Goal: Find specific page/section: Find specific page/section

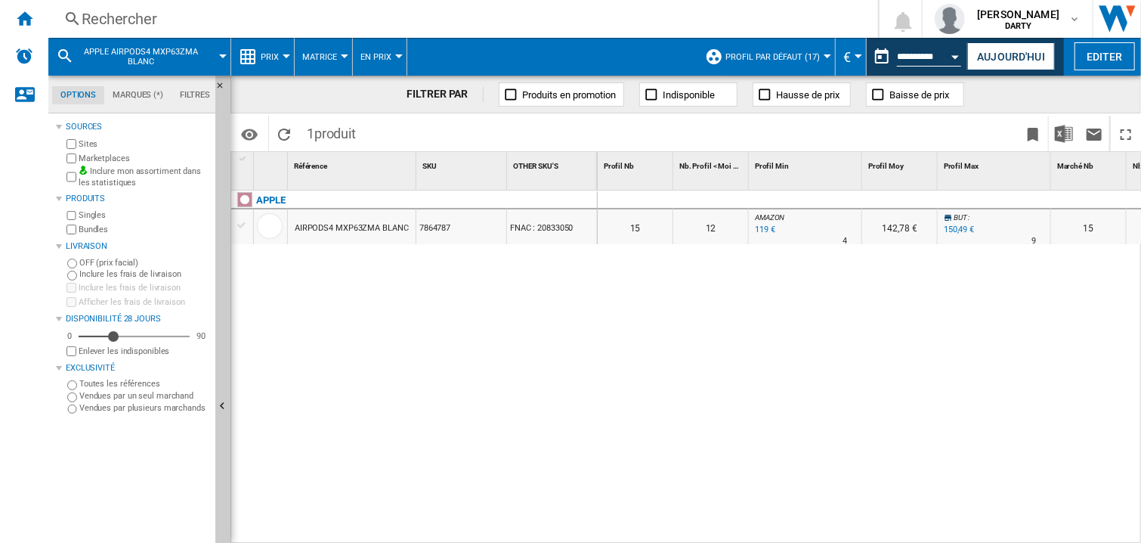
scroll to position [0, 1952]
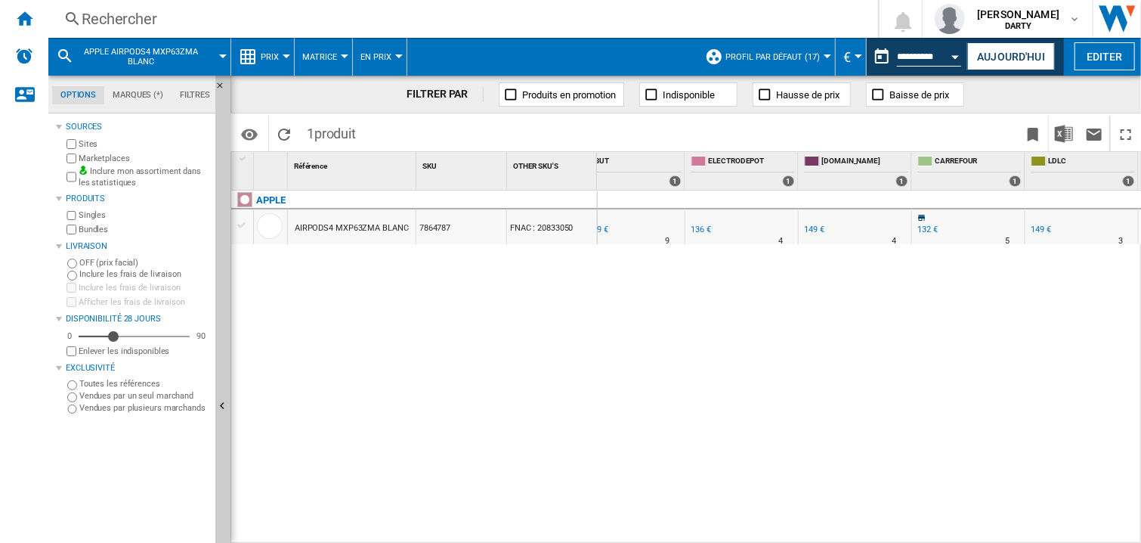
click at [108, 17] on div "Rechercher" at bounding box center [460, 18] width 757 height 21
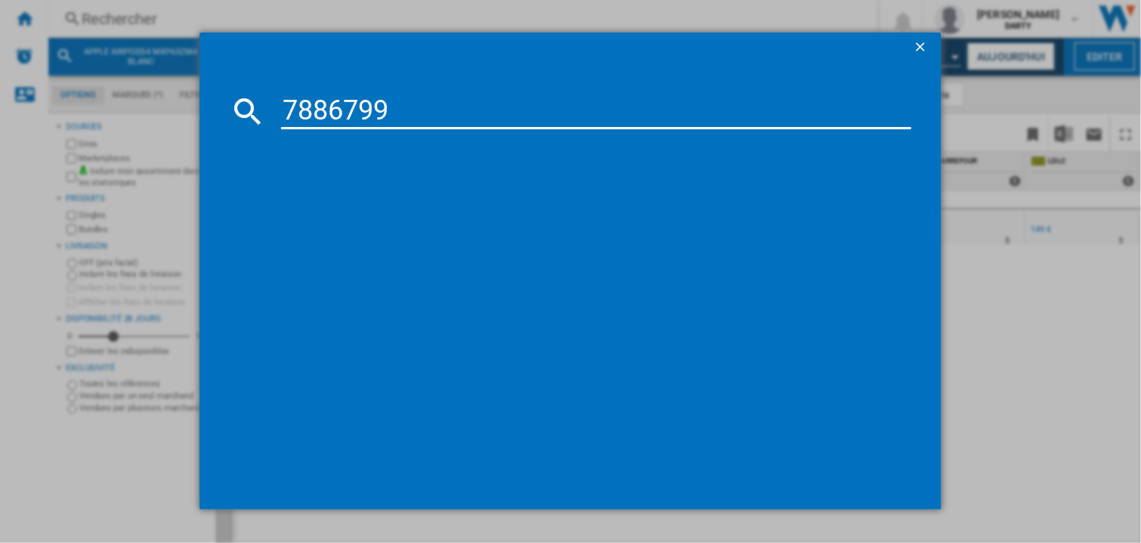
type input "7886799"
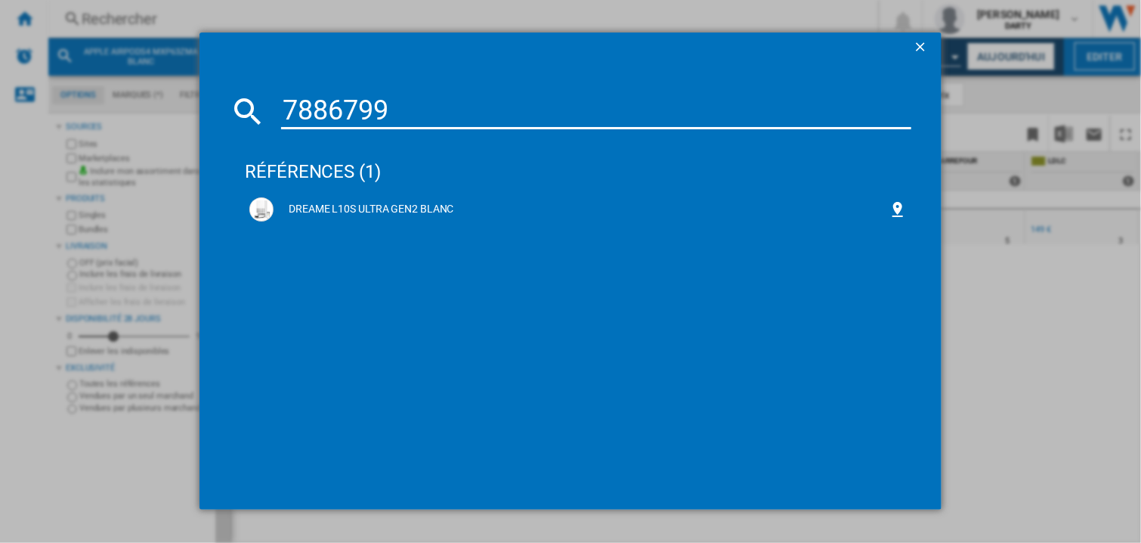
click at [355, 114] on input "7886799" at bounding box center [596, 111] width 630 height 36
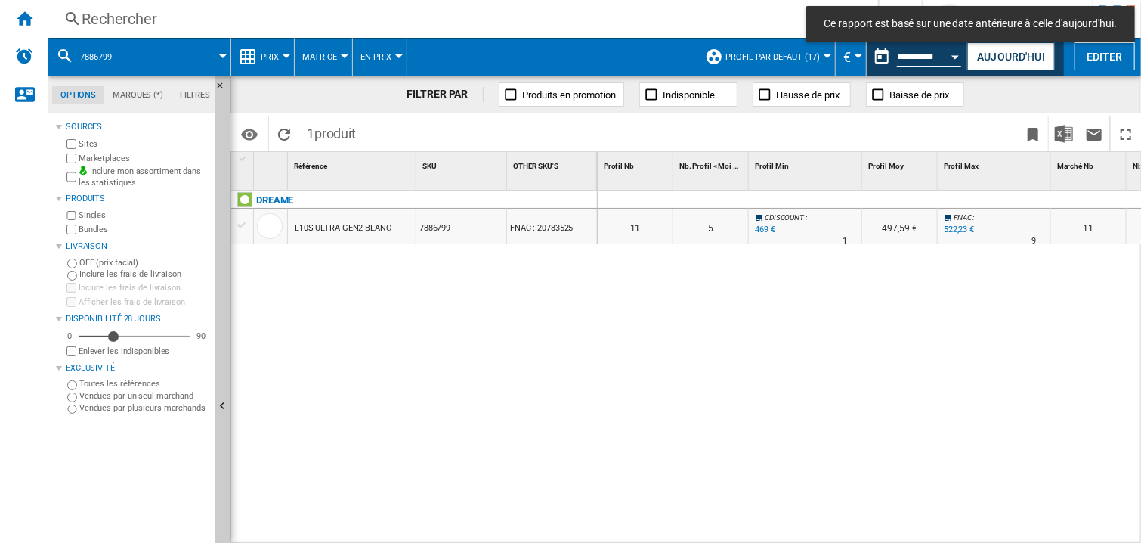
click at [883, 192] on div at bounding box center [900, 200] width 76 height 18
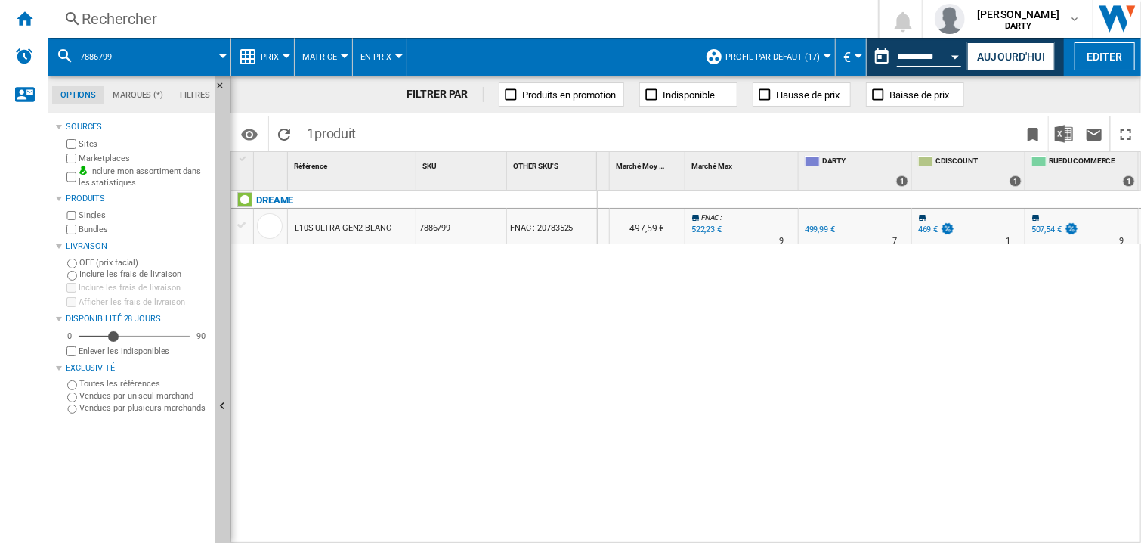
scroll to position [0, 1499]
click at [787, 372] on div "0 0 0 0 11 5 CDISCOUNT : -6.2 % 469 € % N/A 1 CDISCOUNT : 497,59 € FNAC : +4.4 …" at bounding box center [870, 367] width 544 height 354
drag, startPoint x: 668, startPoint y: 362, endPoint x: 634, endPoint y: 39, distance: 325.2
click at [668, 359] on div "0 0 0 0 11 5 CDISCOUNT : -6.2 % 469 € % N/A 1 CDISCOUNT : 497,59 € FNAC : +4.4 …" at bounding box center [870, 367] width 544 height 354
click at [796, 376] on div "0 0 0 0 11 5 CDISCOUNT : -6.2 % 469 € % N/A 1 CDISCOUNT : 497,59 € FNAC : +4.4 …" at bounding box center [870, 367] width 544 height 354
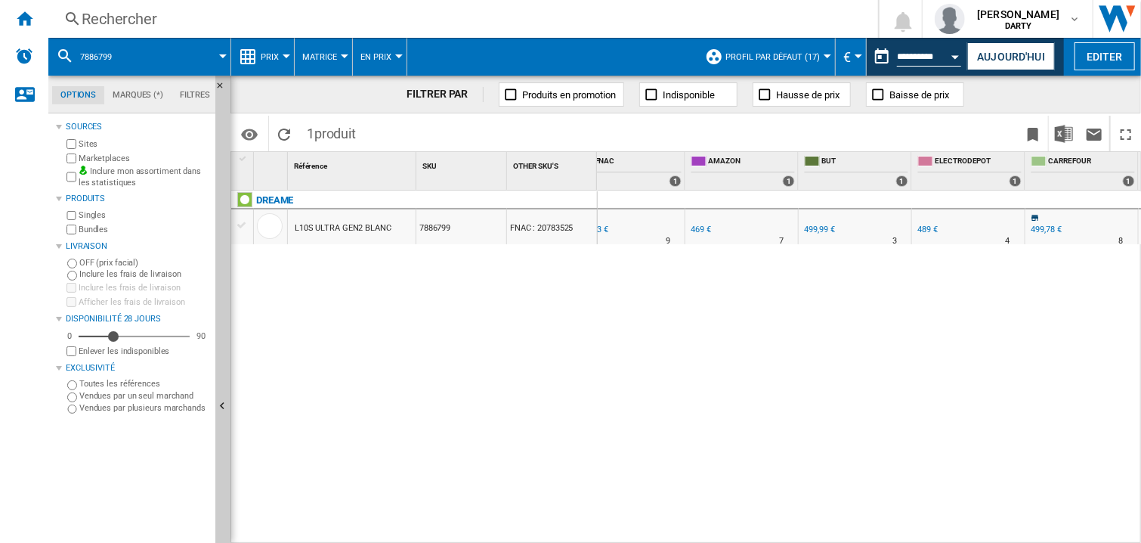
click at [92, 23] on div "Rechercher" at bounding box center [460, 18] width 757 height 21
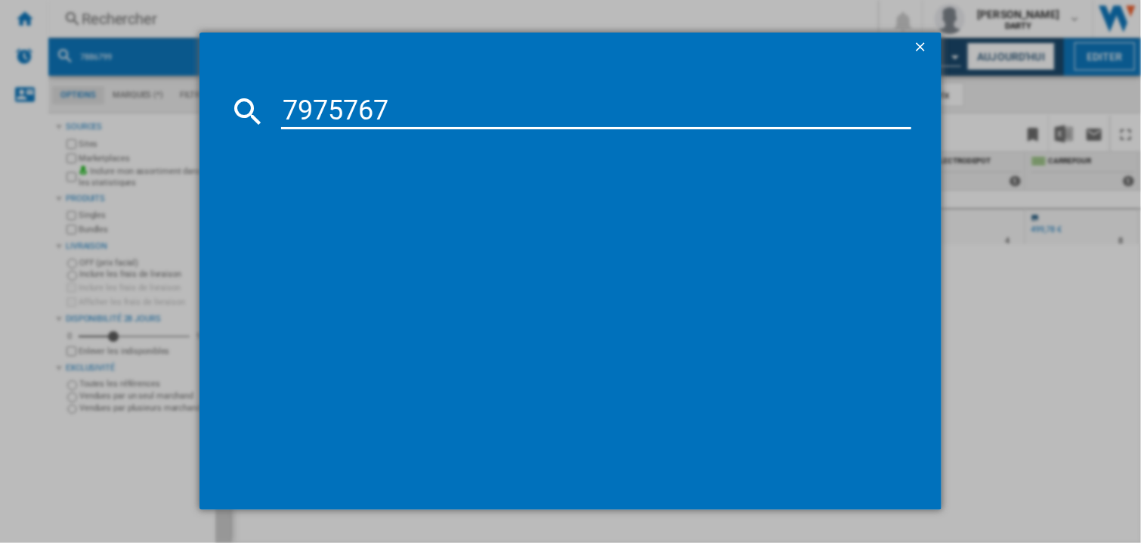
type input "7975767"
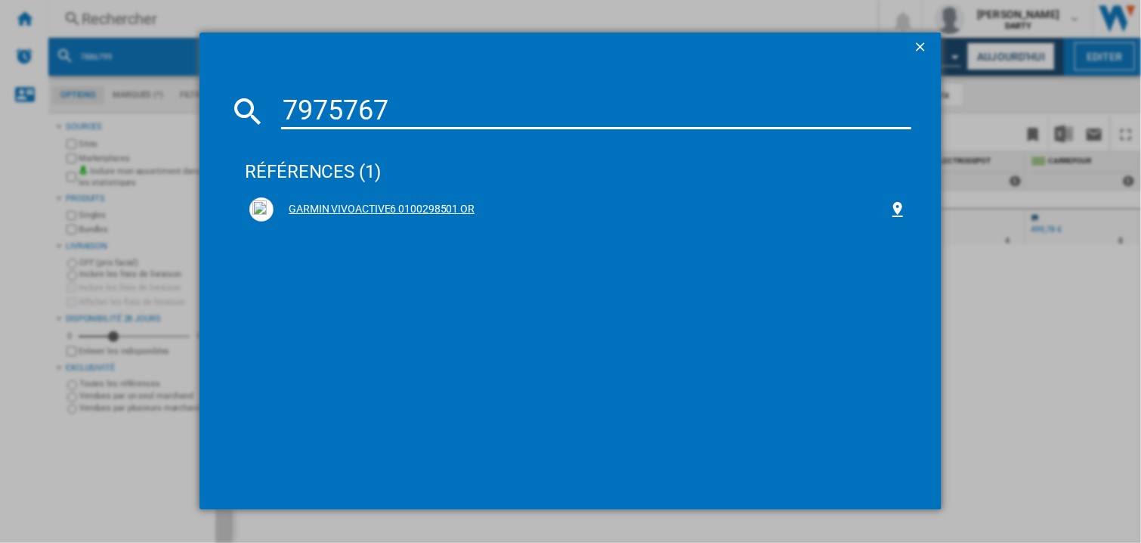
click at [441, 208] on div "GARMIN VIVOACTIVE6 0100298501 OR" at bounding box center [581, 209] width 615 height 15
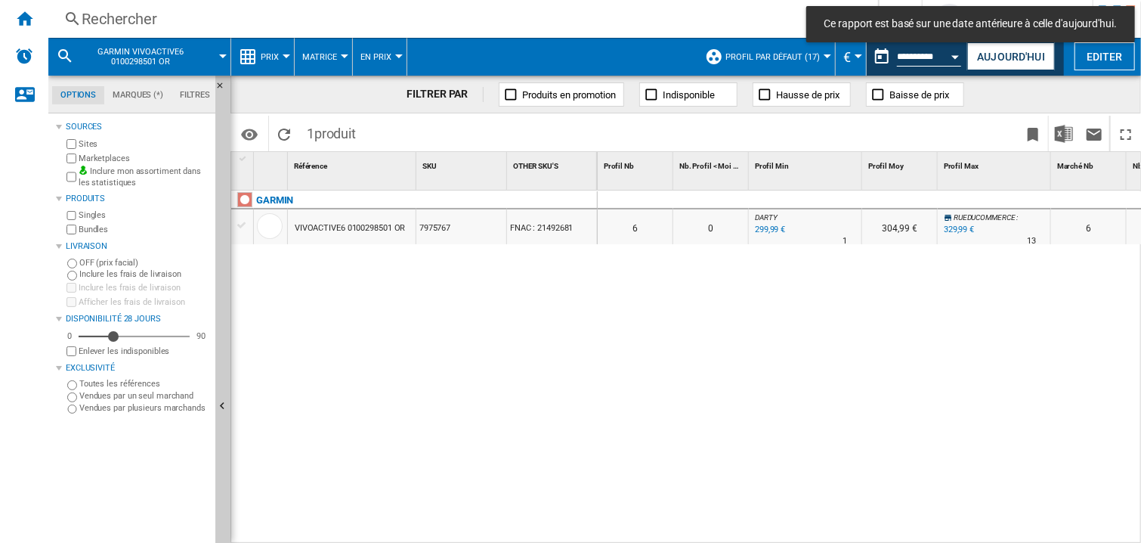
click at [963, 197] on div at bounding box center [994, 200] width 113 height 18
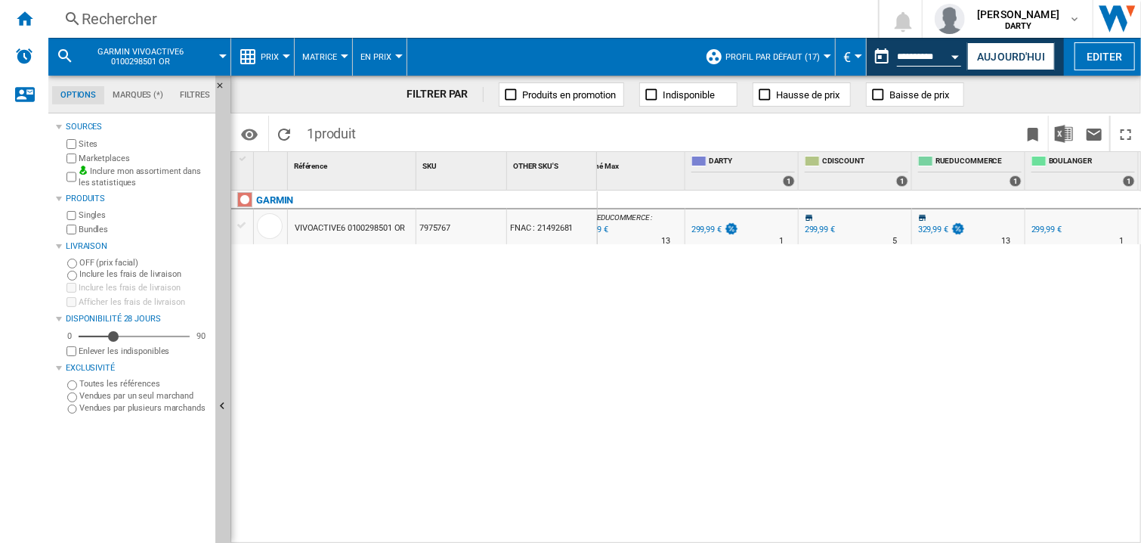
scroll to position [0, 932]
click at [935, 338] on div "0 0 0 0 6 0 DARTY : 0.0 % 299,99 € % N/A 1 DARTY : 304,99 € RUEDUCOMMERCE : +10…" at bounding box center [870, 367] width 544 height 354
click at [904, 357] on div "0 0 0 0 6 0 DARTY : 0.0 % 299,99 € % N/A 1 DARTY : 304,99 € RUEDUCOMMERCE : +10…" at bounding box center [870, 367] width 544 height 354
click at [808, 382] on div "0 0 0 0 6 0 DARTY : 0.0 % 299,99 € % N/A 1 DARTY : 304,99 € RUEDUCOMMERCE : +10…" at bounding box center [870, 367] width 544 height 354
click at [800, 362] on div "0 0 0 0 6 0 DARTY : 0.0 % 299,99 € % N/A 1 DARTY : 304,99 € RUEDUCOMMERCE : +10…" at bounding box center [870, 367] width 544 height 354
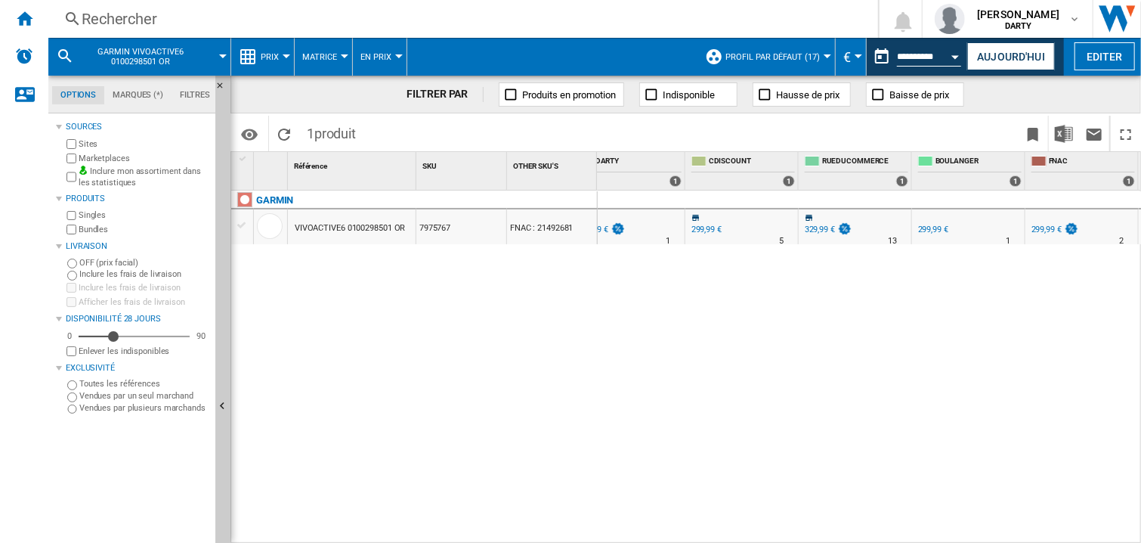
click at [907, 199] on div at bounding box center [855, 200] width 113 height 18
click at [1056, 201] on div at bounding box center [1081, 200] width 113 height 18
click at [886, 500] on div "0 0 0 0 6 0 DARTY : 0.0 % 299,99 € % N/A 1 DARTY : 304,99 € RUEDUCOMMERCE : +10…" at bounding box center [870, 367] width 544 height 354
click at [155, 31] on div "Rechercher Rechercher 0 [PERSON_NAME] [GEOGRAPHIC_DATA] FNAC [GEOGRAPHIC_DATA]" at bounding box center [594, 19] width 1093 height 38
click at [134, 23] on div "Rechercher" at bounding box center [460, 18] width 757 height 21
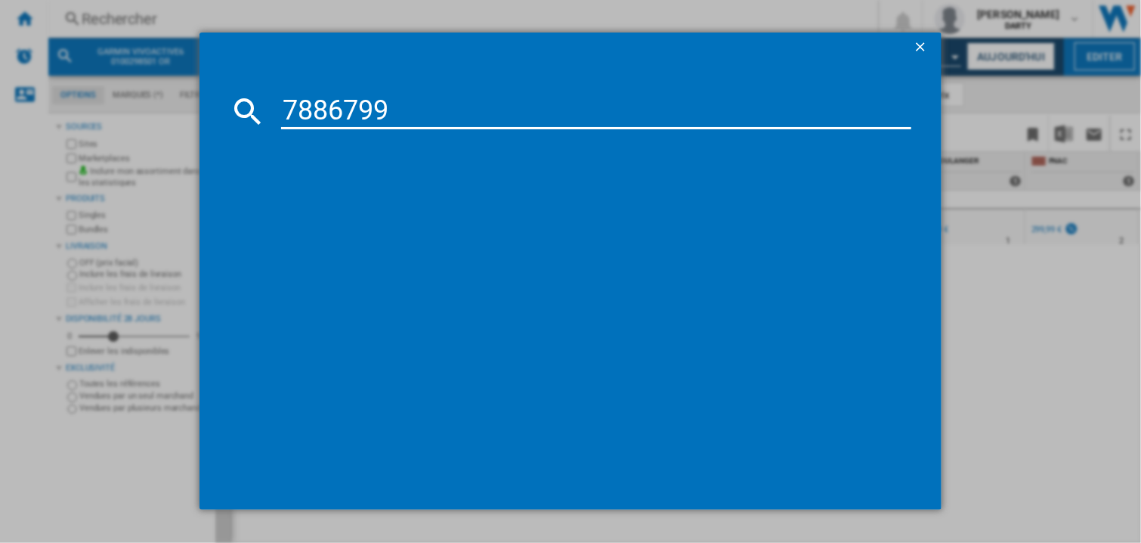
type input "7886799"
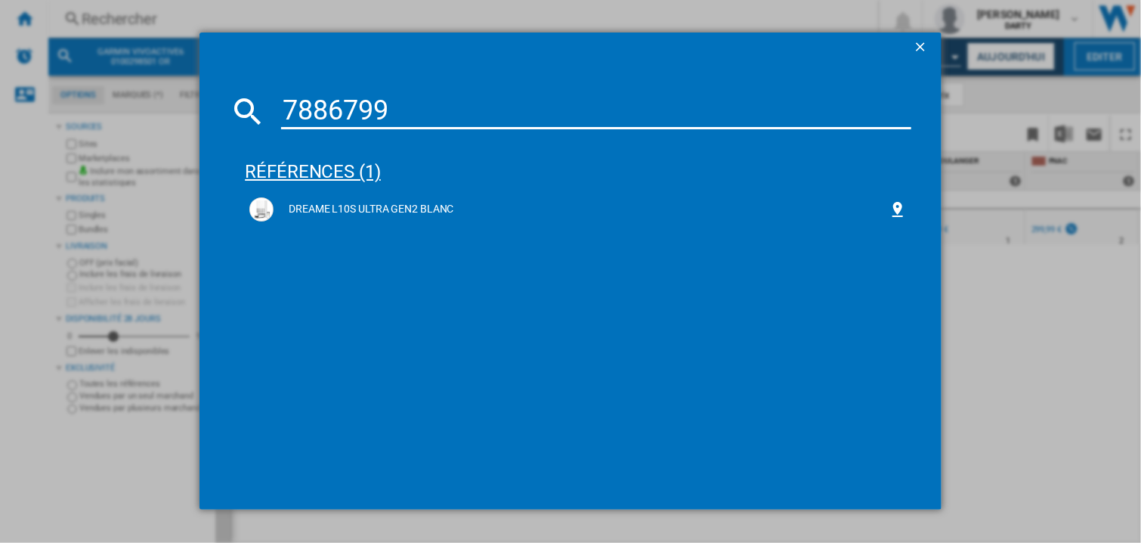
click at [406, 207] on div "DREAME L10S ULTRA GEN2 BLANC" at bounding box center [581, 209] width 615 height 15
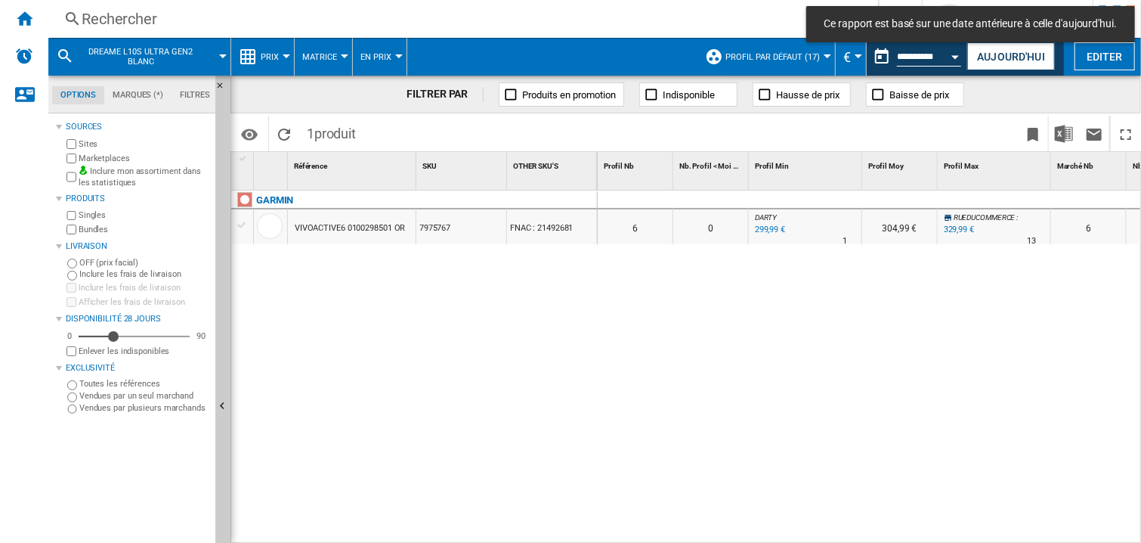
click at [889, 244] on div "0 0 0 0 6 0 DARTY : 0.0 % 299,99 € % N/A 1 DARTY : 304,99 € RUEDUCOMMERCE : +10…" at bounding box center [869, 217] width 543 height 54
click at [956, 195] on div at bounding box center [994, 200] width 113 height 18
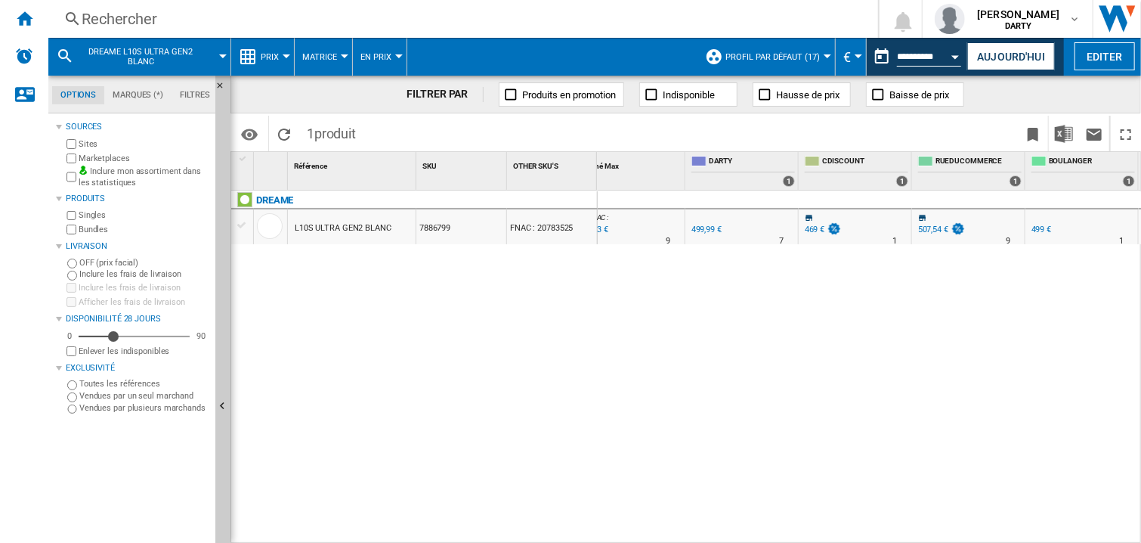
scroll to position [0, 932]
click at [892, 209] on div "+1.5 % 507,54 € % N/A 9" at bounding box center [855, 226] width 113 height 35
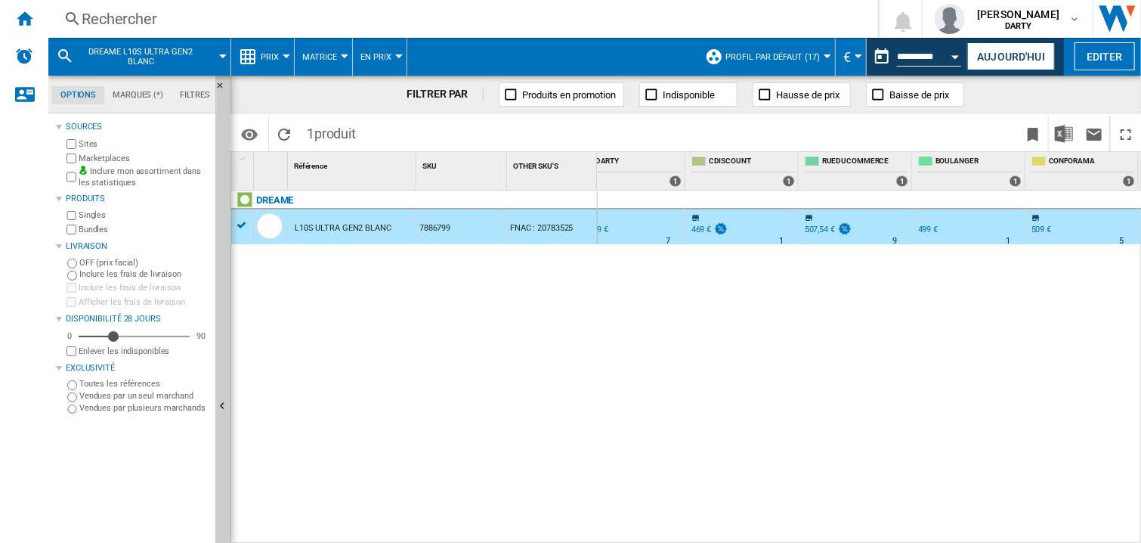
click at [740, 203] on div at bounding box center [741, 200] width 113 height 18
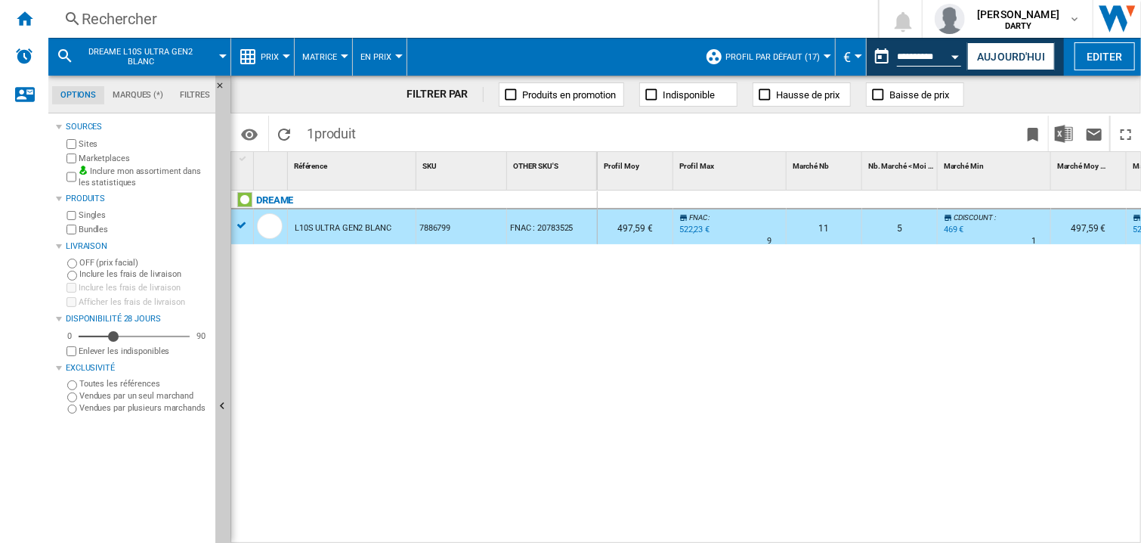
scroll to position [0, 0]
click at [852, 199] on div at bounding box center [805, 200] width 113 height 18
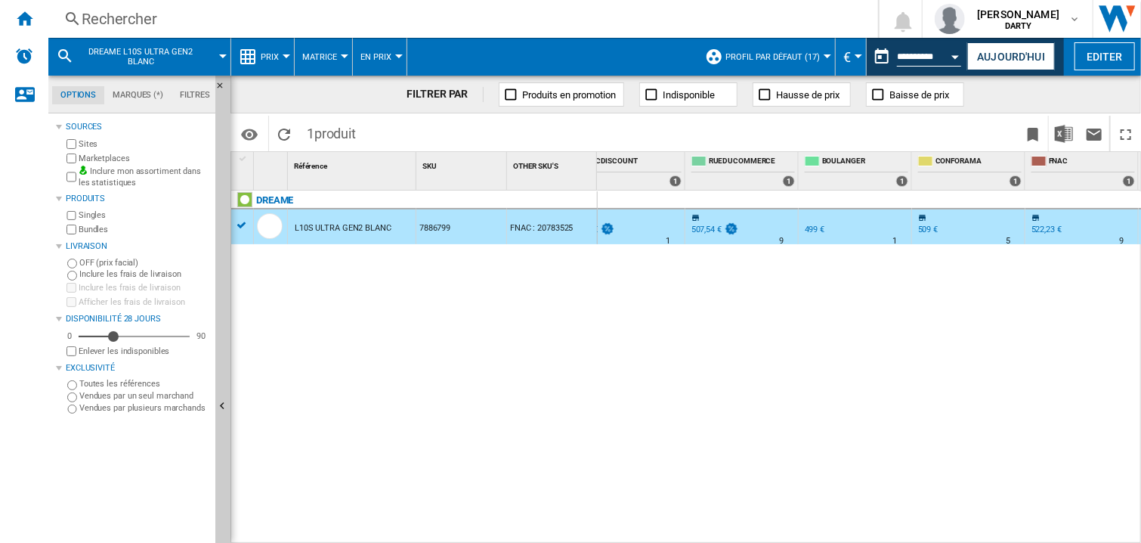
scroll to position [0, 1499]
click at [735, 351] on div "0 0 0 0 11 5 CDISCOUNT : -6.2 % 469 € % N/A 1 CDISCOUNT : 497,59 € FNAC : +4.4 …" at bounding box center [870, 367] width 544 height 354
click at [730, 305] on div "0 0 0 0 11 5 CDISCOUNT : -6.2 % 469 € % N/A 1 CDISCOUNT : 497,59 € FNAC : +4.4 …" at bounding box center [870, 367] width 544 height 354
click at [717, 260] on div "0 0 0 0 11 5 CDISCOUNT : -6.2 % 469 € % N/A 1 CDISCOUNT : 497,59 € FNAC : +4.4 …" at bounding box center [870, 367] width 544 height 354
click at [731, 199] on div at bounding box center [741, 200] width 113 height 18
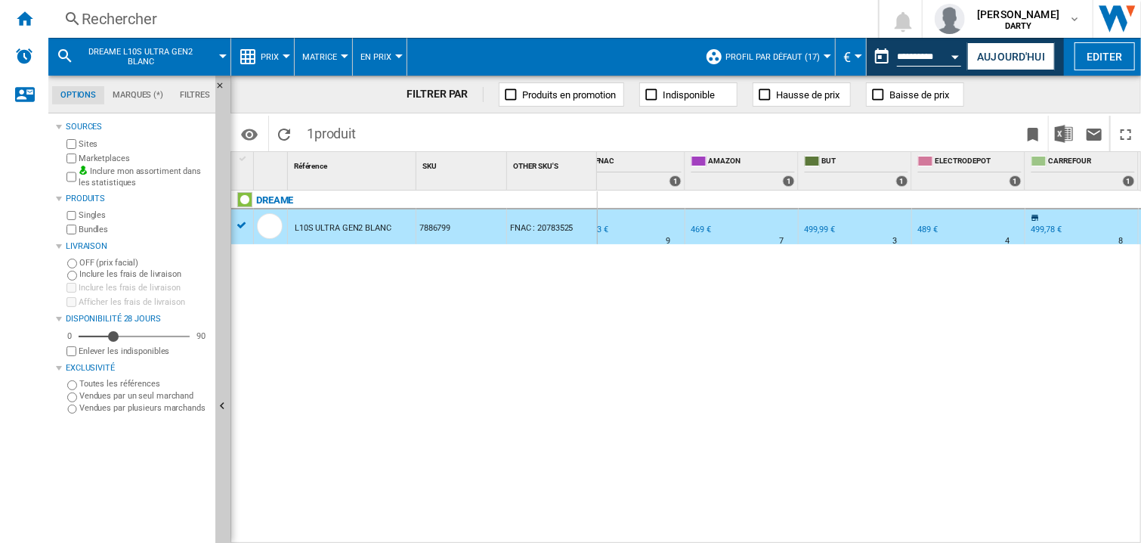
click at [297, 314] on div "DREAME L10S ULTRA GEN2 BLANC 7886799 FNAC : 20783525" at bounding box center [414, 363] width 366 height 346
click at [567, 317] on div "DREAME L10S ULTRA GEN2 BLANC 7886799 FNAC : 20783525" at bounding box center [414, 363] width 366 height 346
click at [115, 17] on div "Rechercher" at bounding box center [460, 18] width 757 height 21
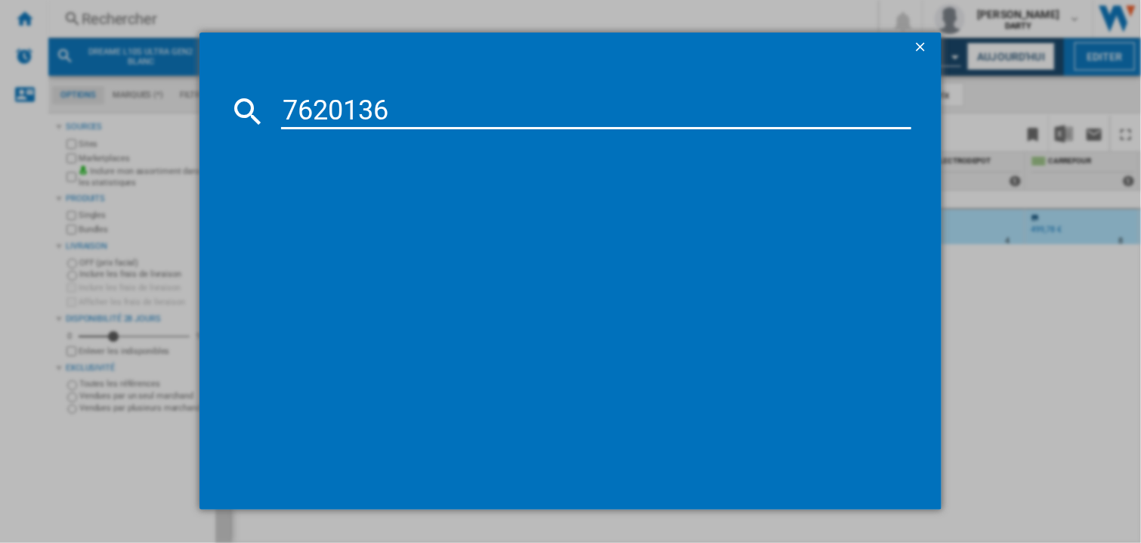
type input "7620136"
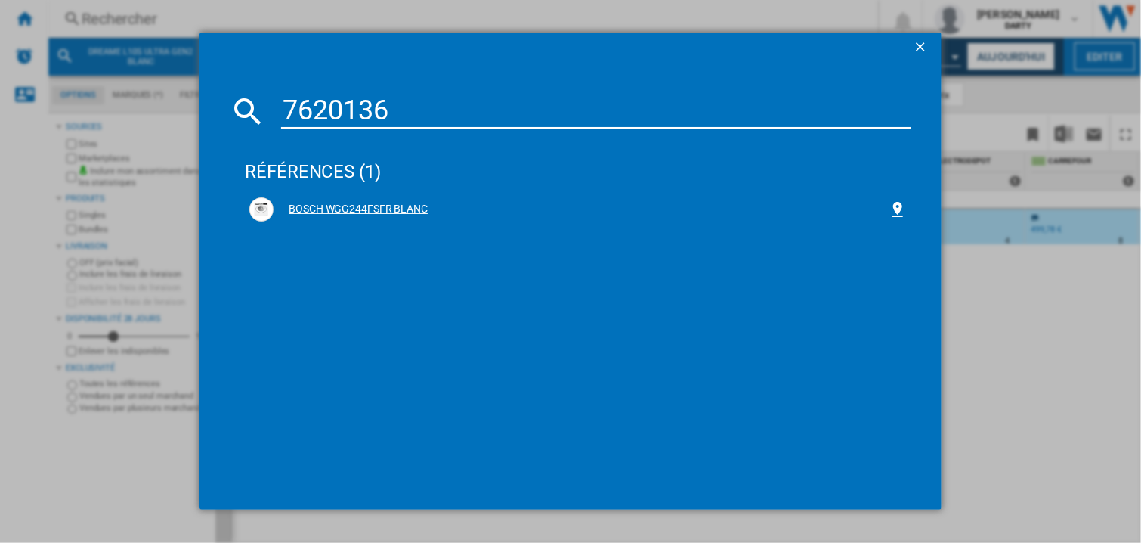
click at [379, 212] on div "BOSCH WGG244FSFR BLANC" at bounding box center [581, 209] width 615 height 15
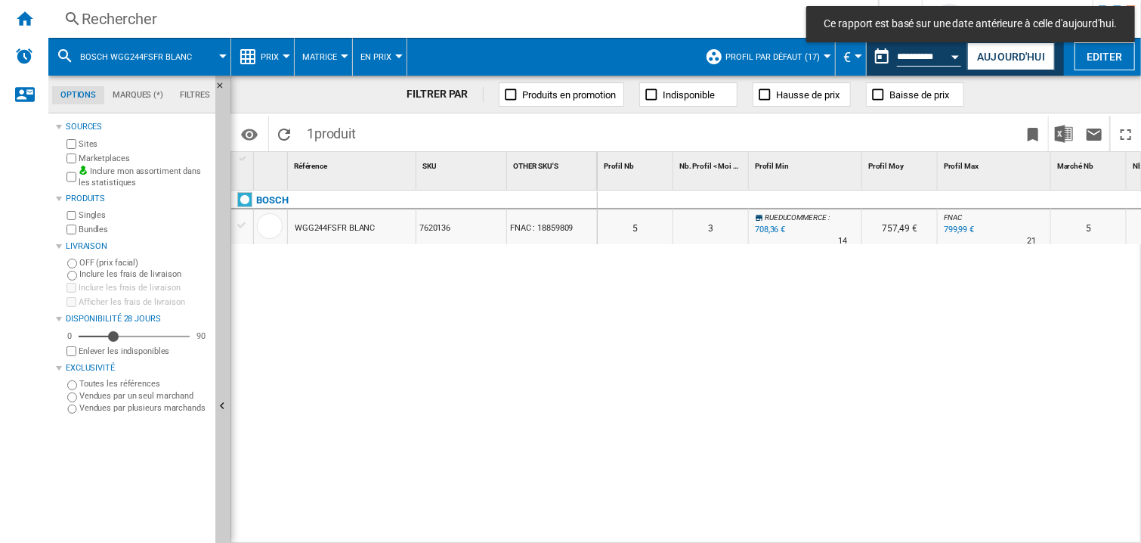
click at [799, 197] on div at bounding box center [805, 200] width 113 height 18
click at [762, 343] on div "0 0 0 0 5 3 RUEDUCOMMERCE : -11.5 % 708,36 € % N/A 14 RUEDUCOMMERCE : 757,49 € …" at bounding box center [870, 367] width 544 height 354
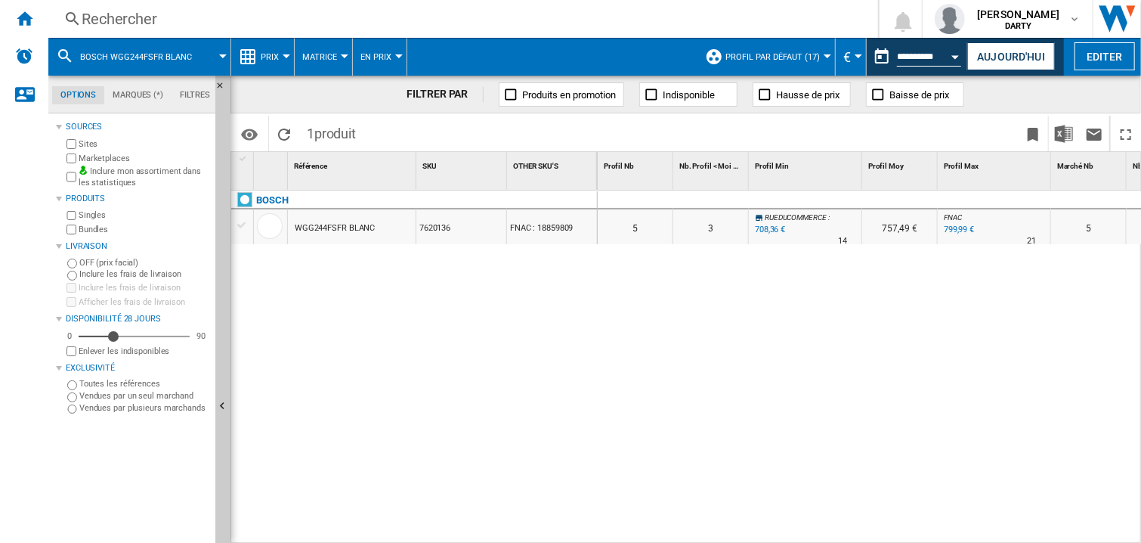
click at [765, 462] on div "0 0 0 0 5 3 RUEDUCOMMERCE : -11.5 % 708,36 € % N/A 14 RUEDUCOMMERCE : 757,49 € …" at bounding box center [870, 367] width 544 height 354
click at [793, 380] on div "0 0 0 0 5 3 RUEDUCOMMERCE : -11.5 % 708,36 € % N/A 14 RUEDUCOMMERCE : 757,49 € …" at bounding box center [870, 367] width 544 height 354
click at [280, 345] on div "BOSCH WGG244FSFR BLANC 7620136 FNAC : 18859809" at bounding box center [414, 363] width 366 height 346
click at [919, 196] on div at bounding box center [900, 200] width 76 height 18
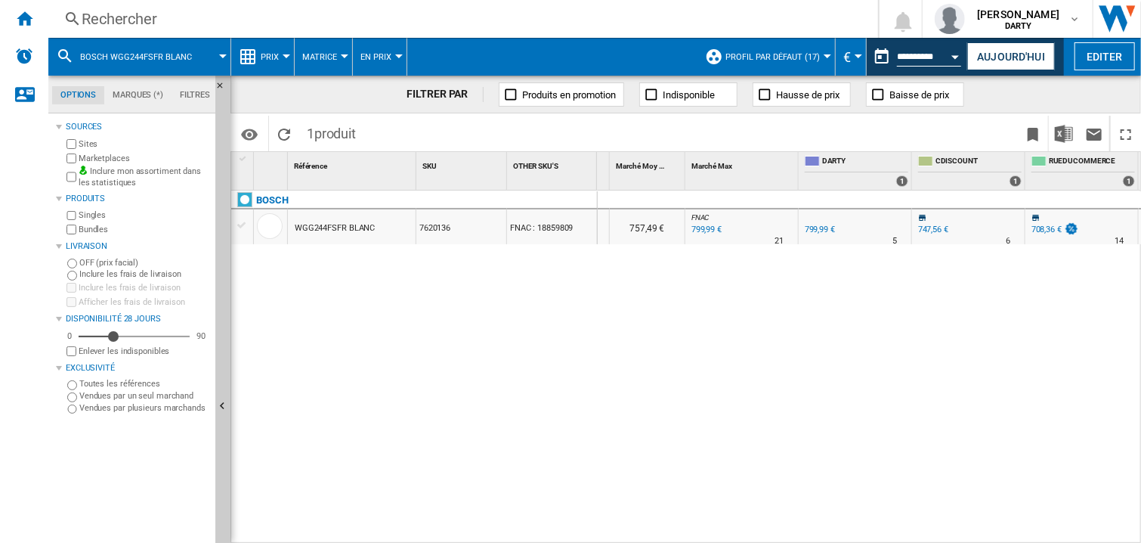
scroll to position [0, 819]
click at [869, 312] on div "0 0 0 0 5 3 RUEDUCOMMERCE : -11.5 % 708,36 € % N/A 14 RUEDUCOMMERCE : 757,49 € …" at bounding box center [870, 367] width 544 height 354
drag, startPoint x: 734, startPoint y: 409, endPoint x: 740, endPoint y: 419, distance: 12.6
click at [737, 408] on div "0 0 0 0 5 3 RUEDUCOMMERCE : -11.5 % 708,36 € % N/A 14 RUEDUCOMMERCE : 757,49 € …" at bounding box center [870, 367] width 544 height 354
